Goal: Task Accomplishment & Management: Manage account settings

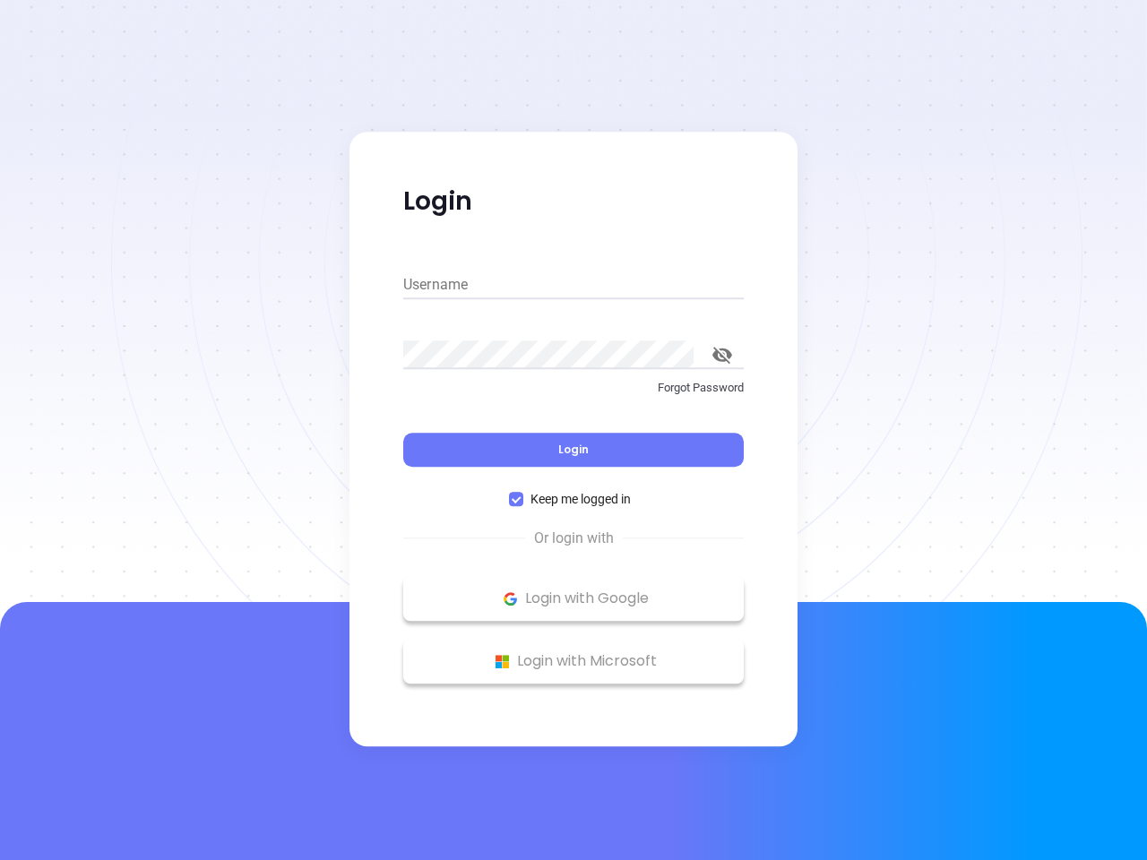
click at [573, 430] on div "Login" at bounding box center [573, 439] width 340 height 56
click at [573, 285] on input "Username" at bounding box center [573, 285] width 340 height 29
click at [722, 355] on icon "toggle password visibility" at bounding box center [722, 355] width 20 height 17
click at [573, 450] on span "Login" at bounding box center [573, 449] width 30 height 15
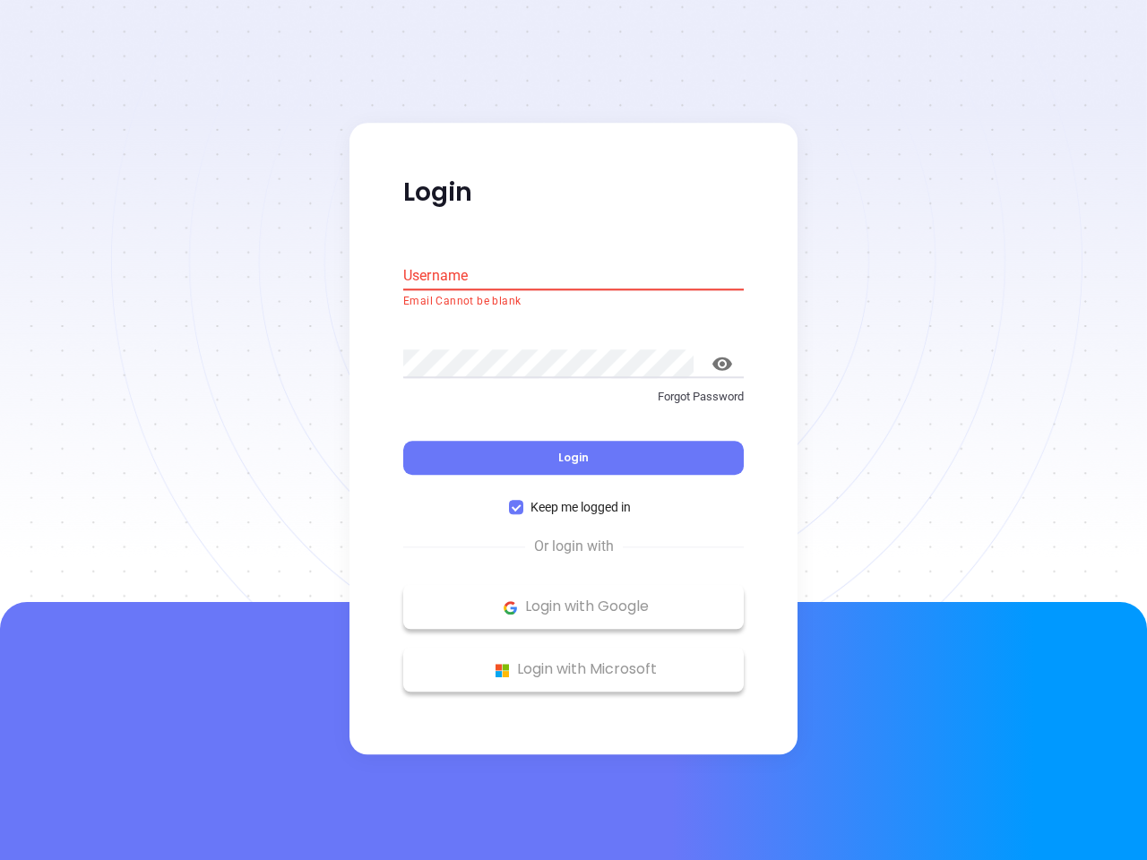
click at [573, 499] on span "Keep me logged in" at bounding box center [580, 508] width 115 height 20
click at [523, 501] on input "Keep me logged in" at bounding box center [516, 508] width 14 height 14
checkbox input "false"
click at [573, 598] on p "Login with Google" at bounding box center [573, 607] width 323 height 27
click at [573, 661] on p "Login with Microsoft" at bounding box center [573, 670] width 323 height 27
